Goal: Navigation & Orientation: Find specific page/section

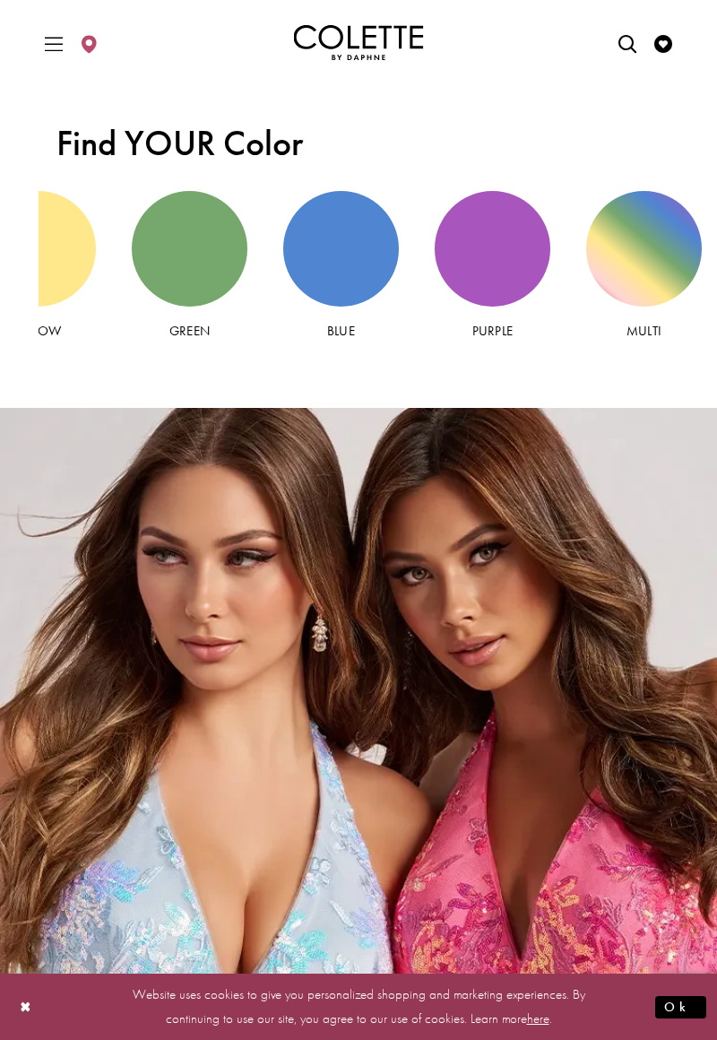
scroll to position [3028, 0]
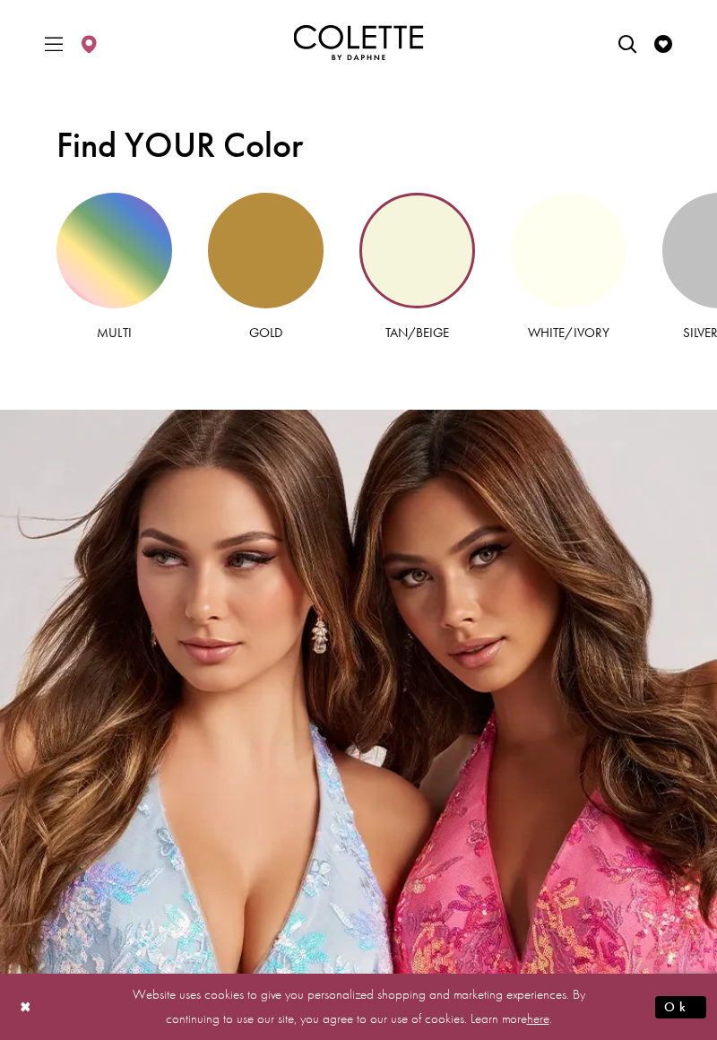
click at [382, 272] on link "Tan/Beige" at bounding box center [418, 268] width 116 height 150
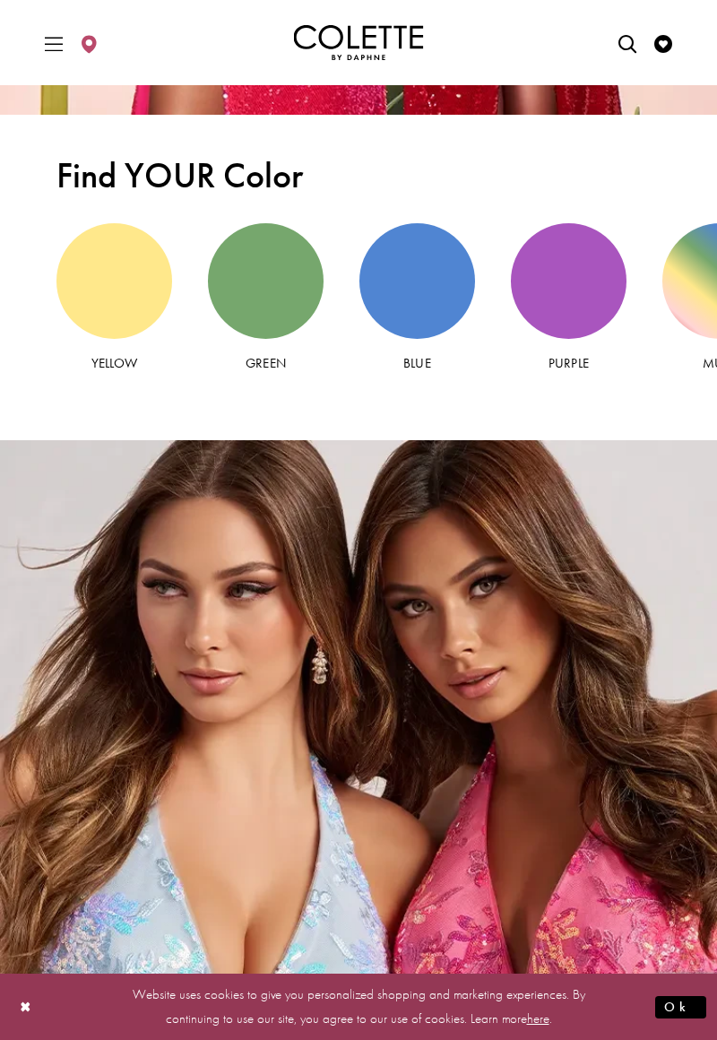
scroll to position [2992, 0]
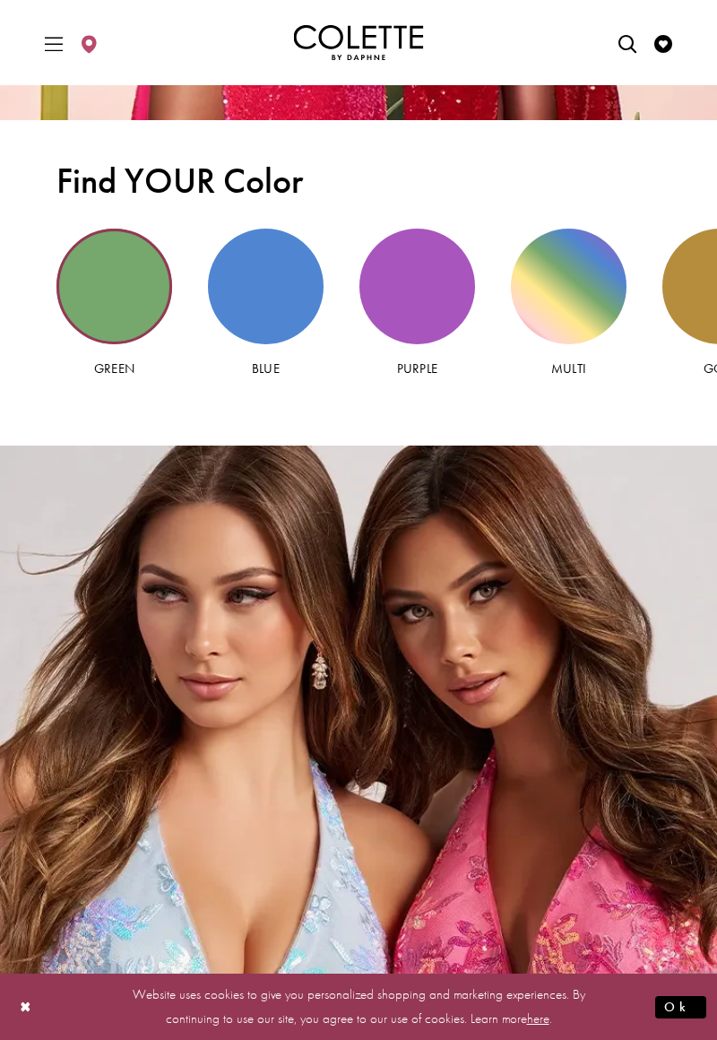
click at [102, 285] on div "Green view" at bounding box center [115, 287] width 116 height 116
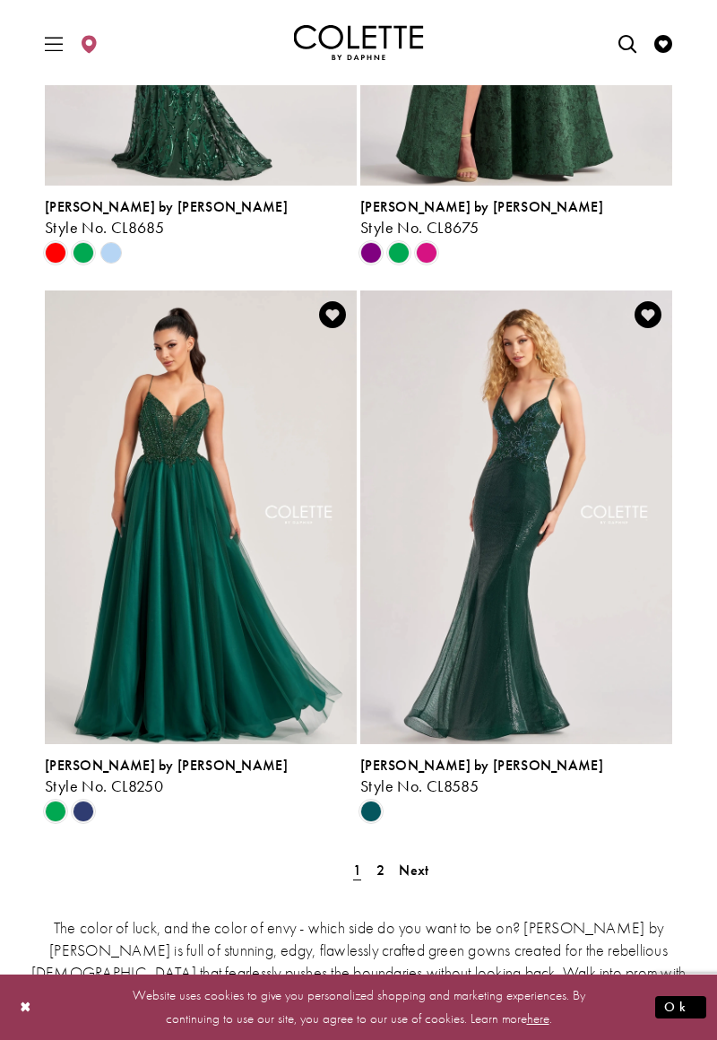
scroll to position [3302, 0]
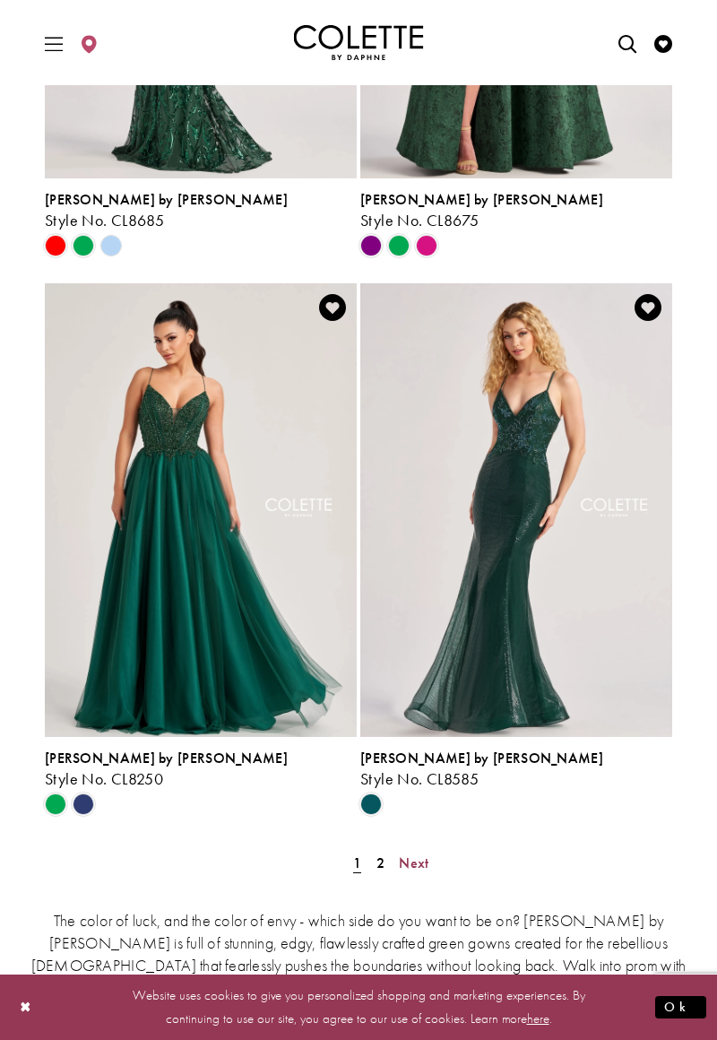
click at [415, 854] on span "Next" at bounding box center [414, 863] width 30 height 19
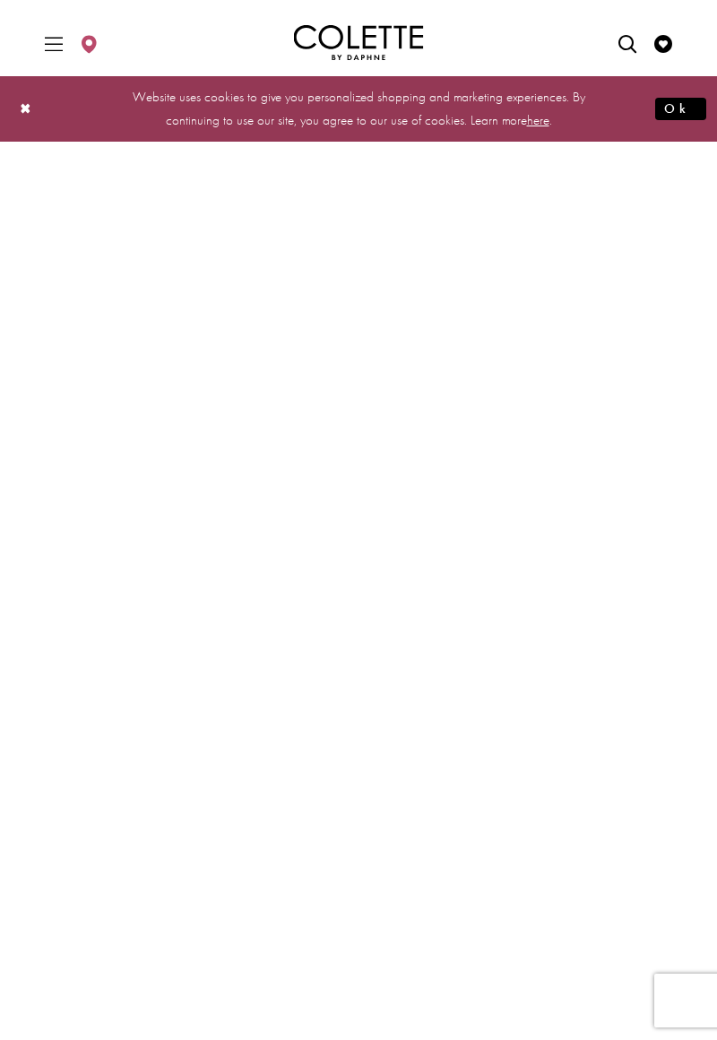
scroll to position [75, 0]
